Goal: Task Accomplishment & Management: Manage account settings

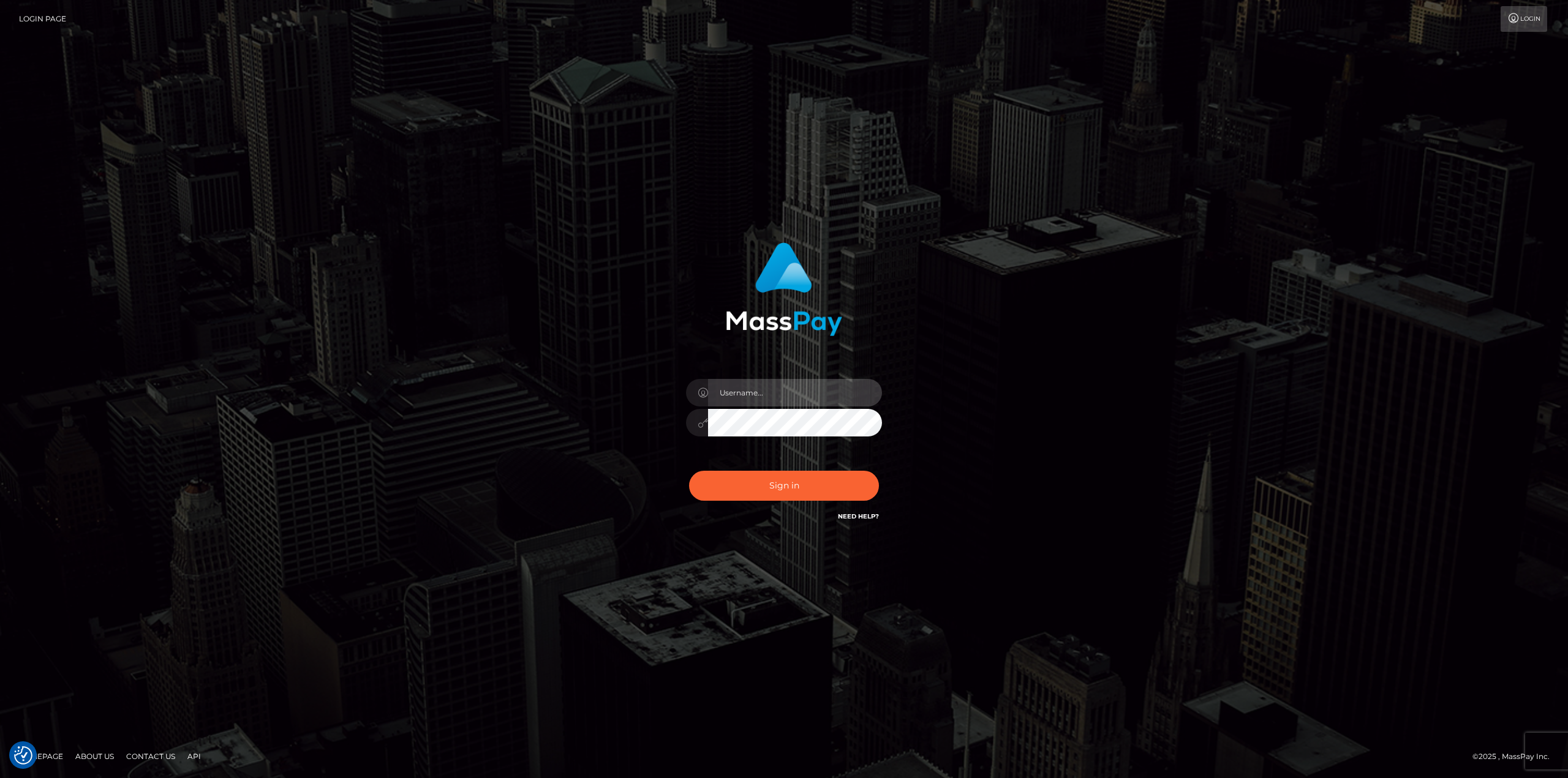
click at [751, 398] on input "text" at bounding box center [794, 392] width 174 height 27
type input "Ahmed"
click at [689, 471] on button "Sign in" at bounding box center [784, 486] width 190 height 30
click at [813, 393] on input "text" at bounding box center [794, 392] width 174 height 27
type input "[PERSON_NAME]"
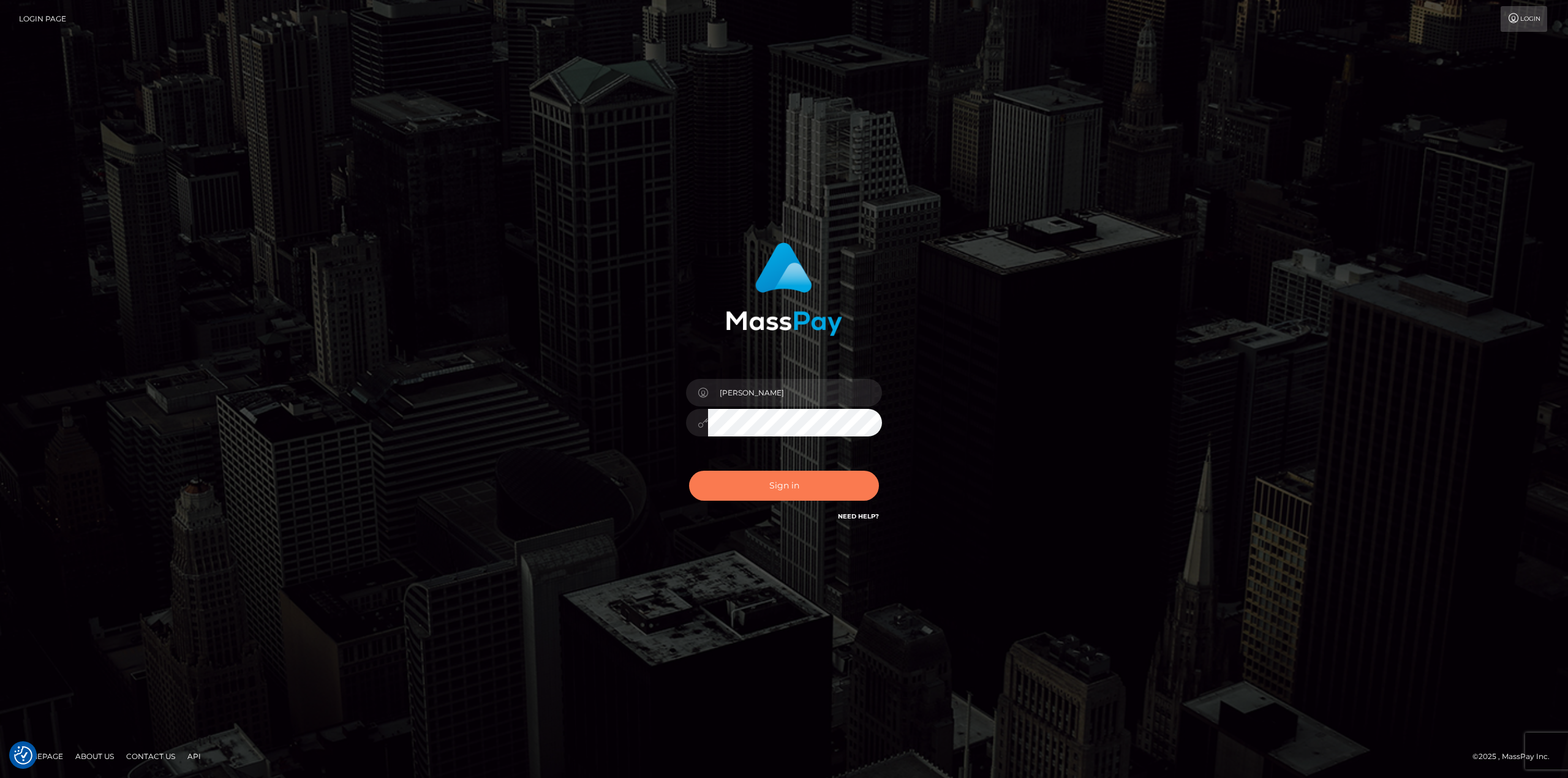
click at [823, 484] on button "Sign in" at bounding box center [784, 486] width 190 height 30
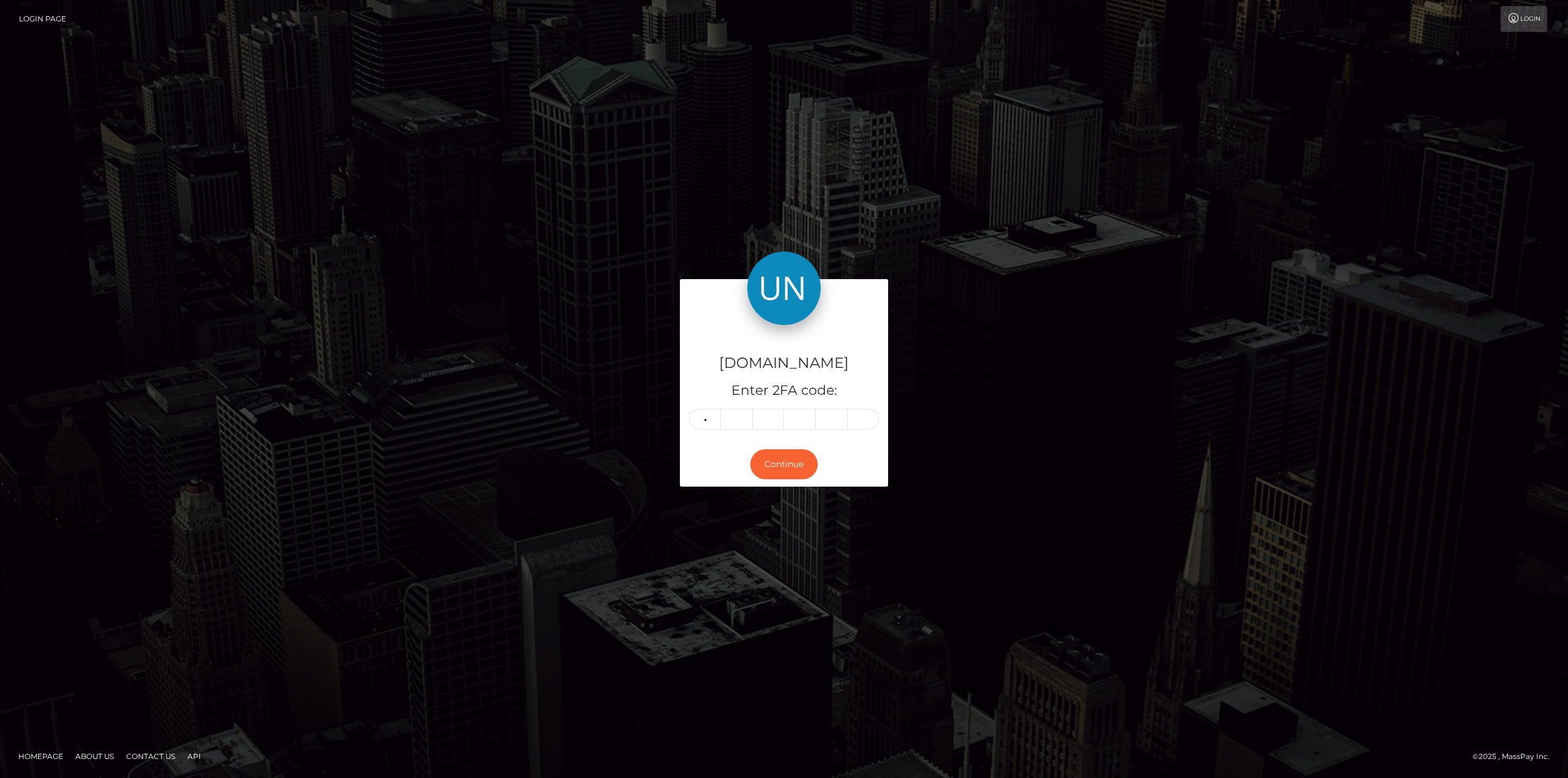
type input "7"
type input "5"
type input "4"
type input "7"
type input "9"
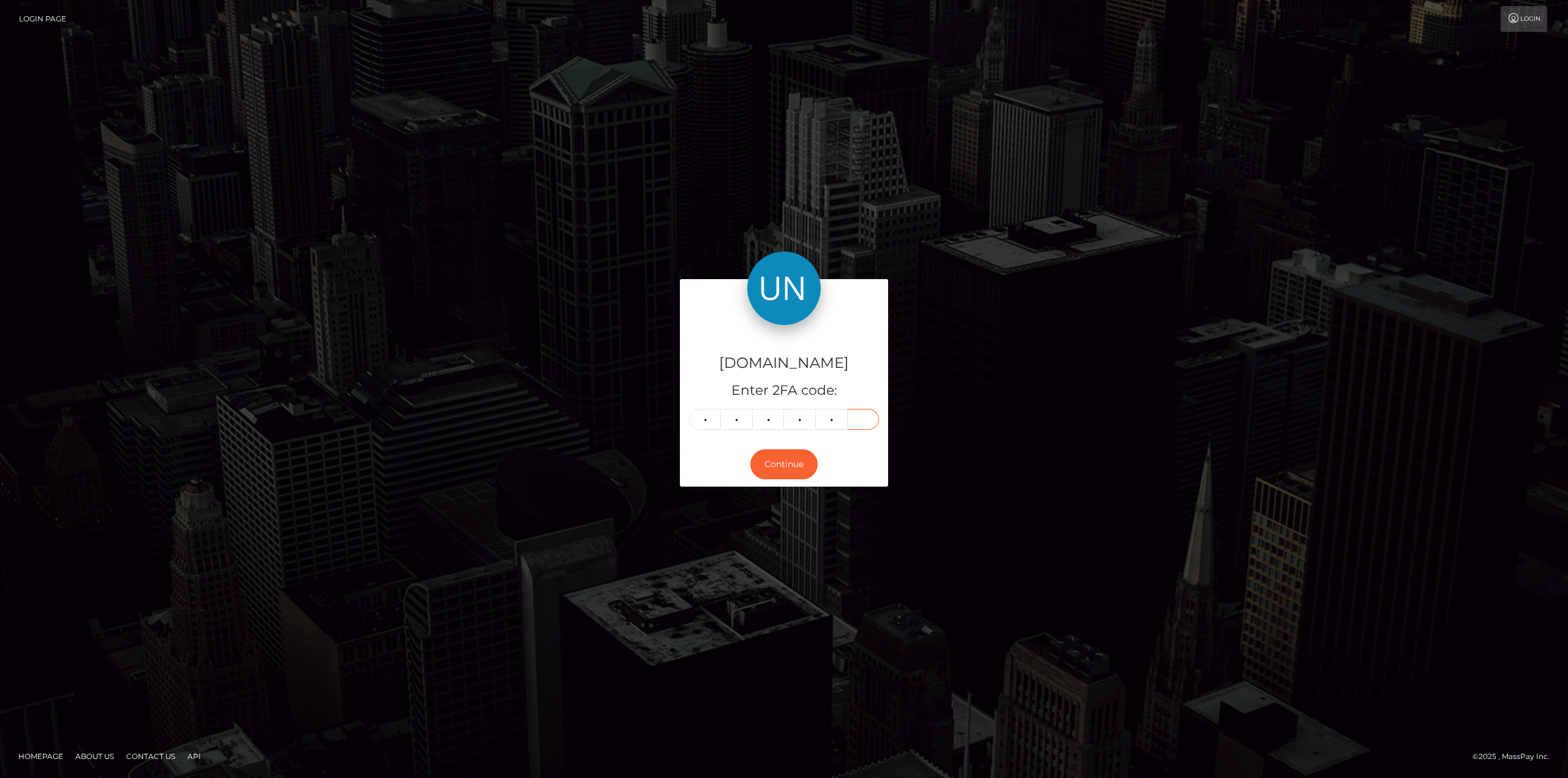
type input "6"
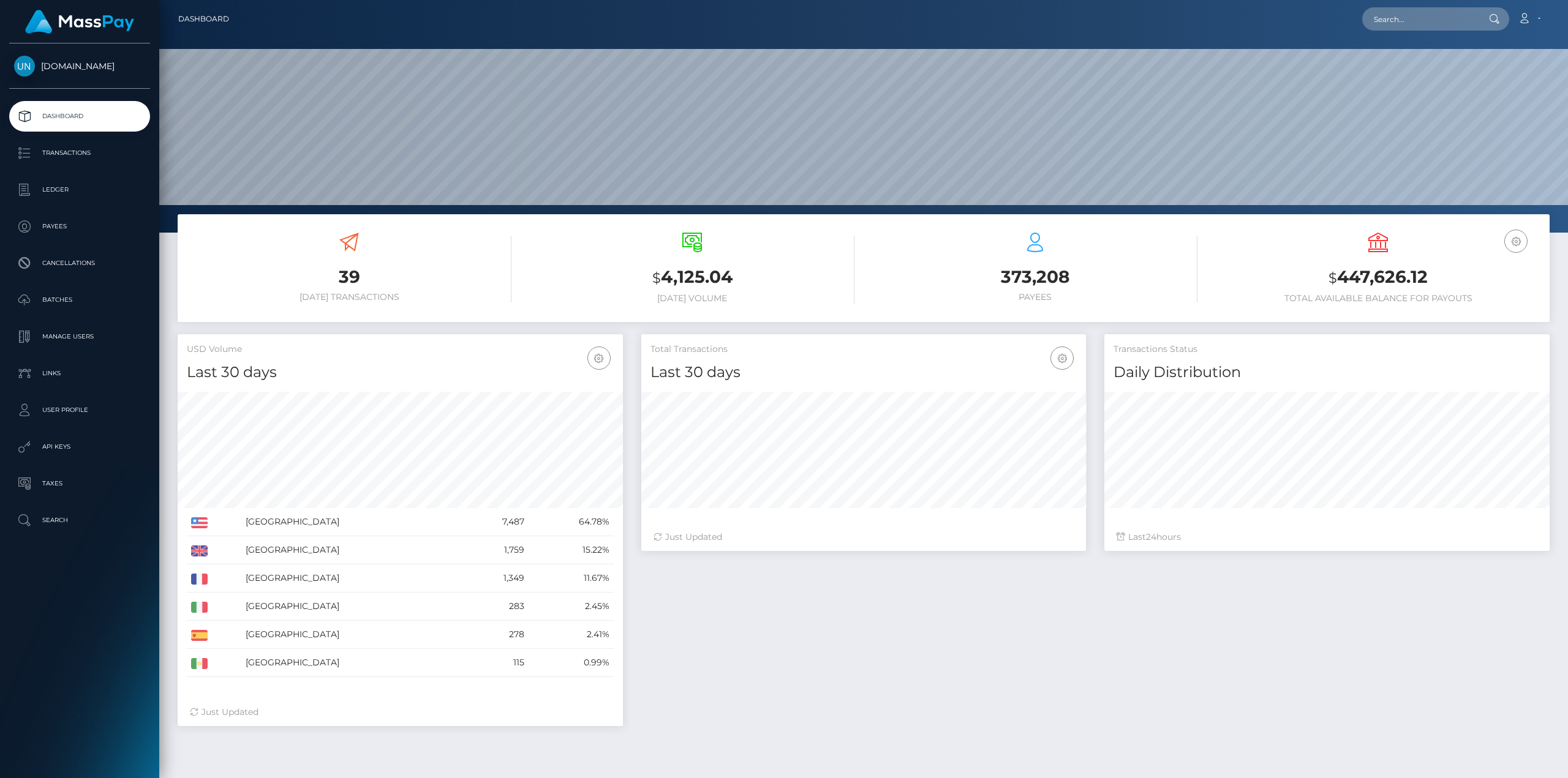
scroll to position [218, 445]
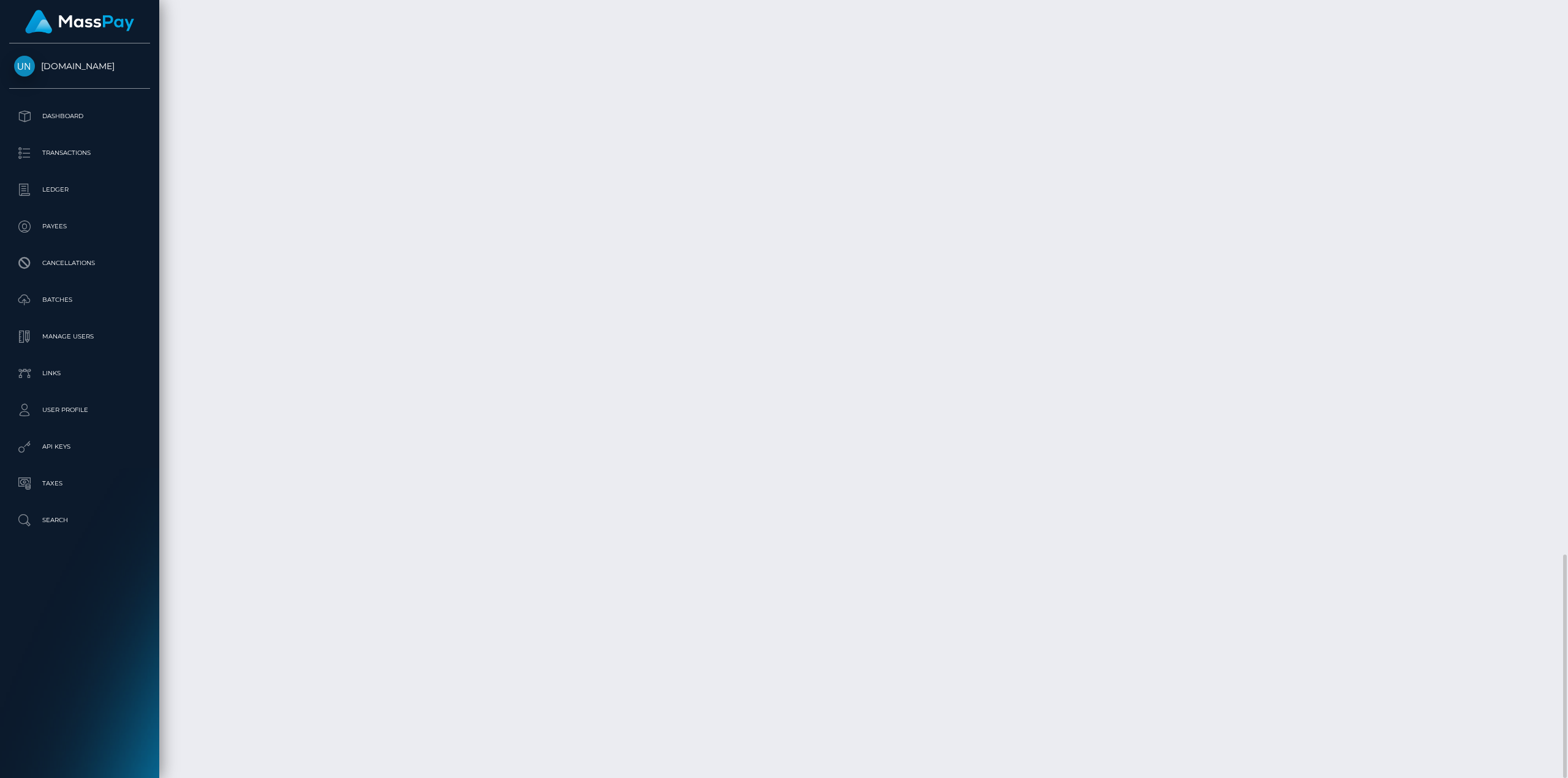
scroll to position [1316, 0]
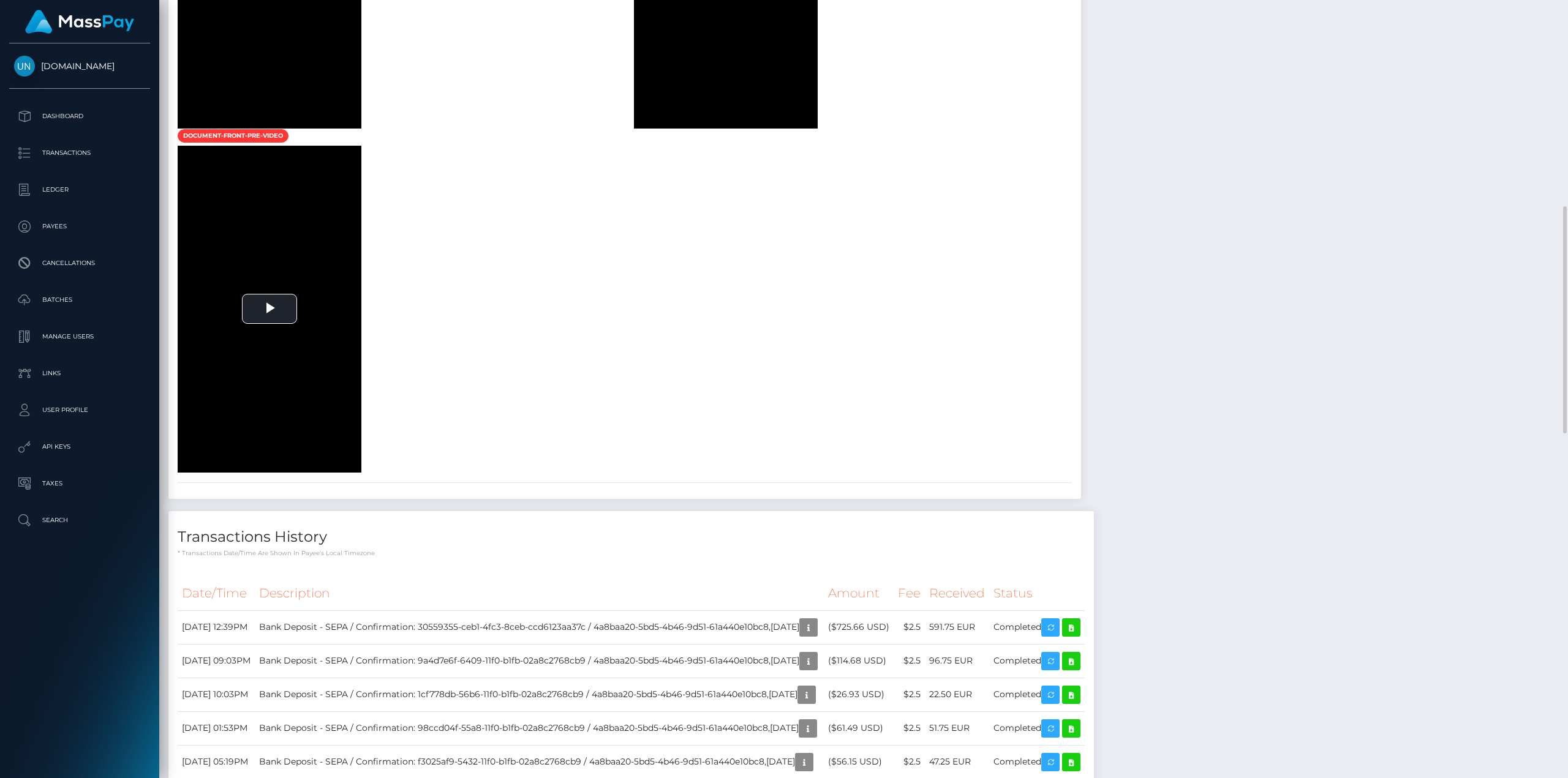
scroll to position [1102, 0]
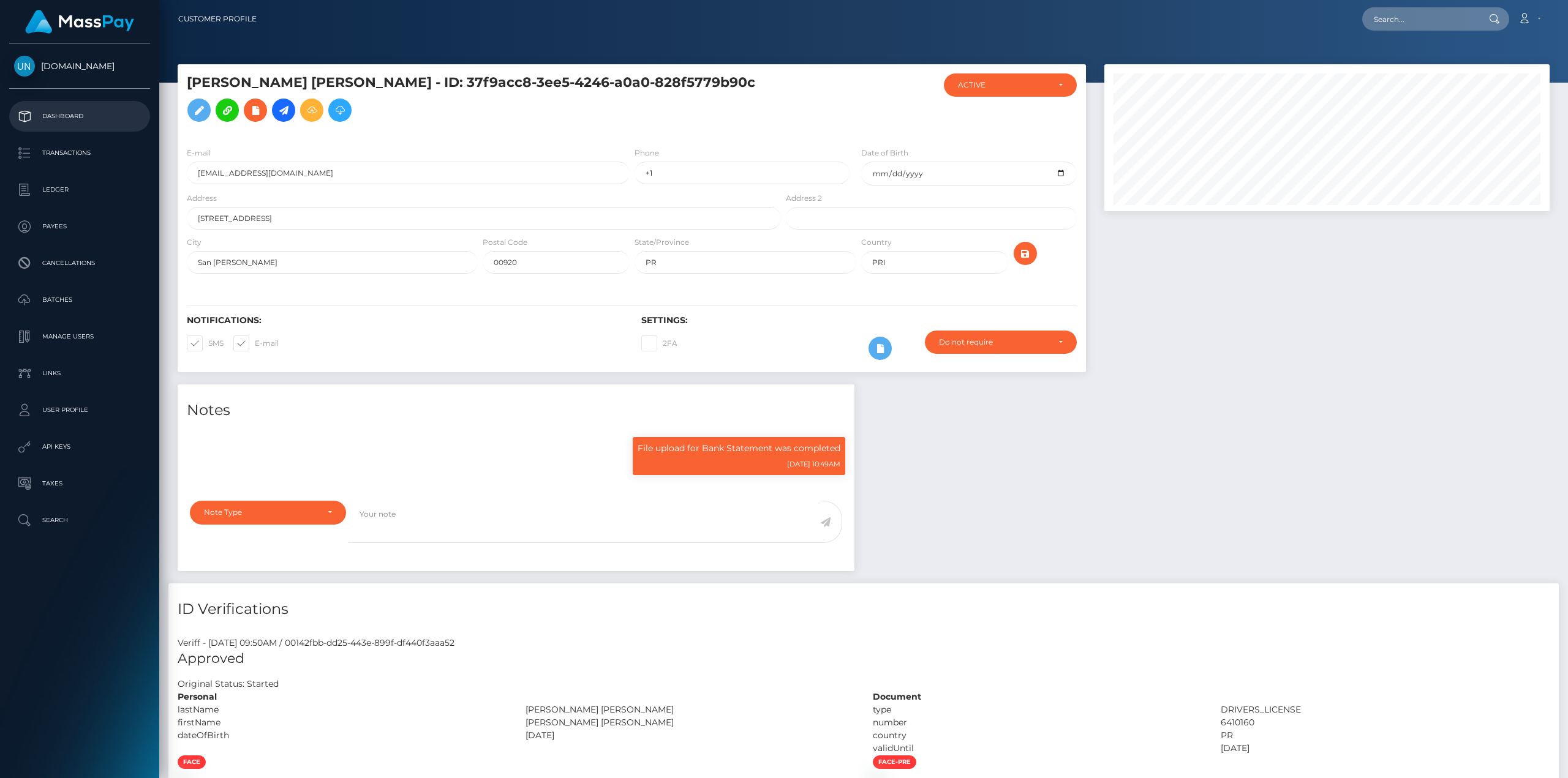
click at [75, 114] on p "Dashboard" at bounding box center [80, 116] width 131 height 19
